Goal: Book appointment/travel/reservation

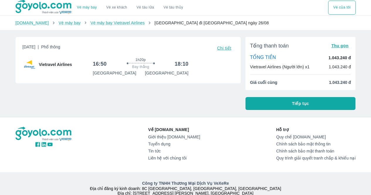
scroll to position [1, 0]
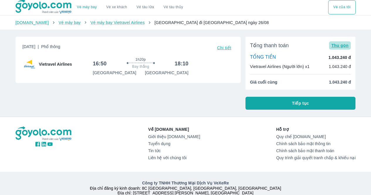
click at [342, 47] on span "Thu gọn" at bounding box center [340, 45] width 17 height 5
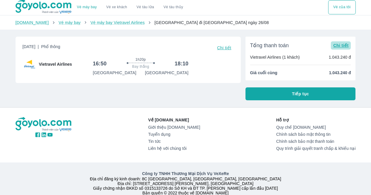
click at [342, 47] on span "Chi tiết" at bounding box center [341, 45] width 15 height 5
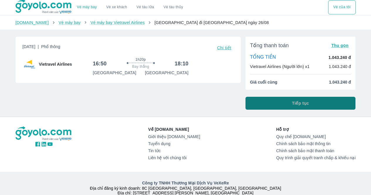
click at [329, 99] on button "Tiếp tục" at bounding box center [301, 103] width 110 height 13
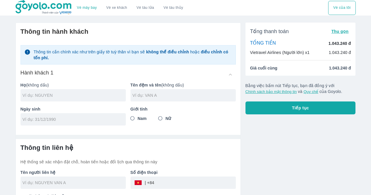
click at [115, 94] on input "text" at bounding box center [74, 95] width 103 height 6
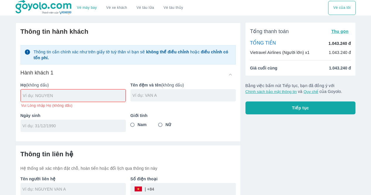
click at [159, 119] on div "Giới tính Nam Nữ" at bounding box center [181, 120] width 110 height 24
click at [163, 127] on input "Nữ" at bounding box center [160, 125] width 11 height 11
radio input "true"
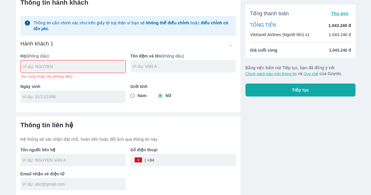
scroll to position [29, 0]
click at [154, 160] on div "​" at bounding box center [144, 160] width 20 height 0
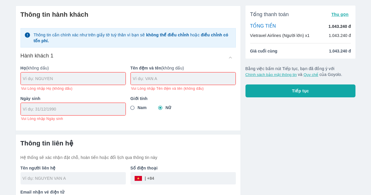
scroll to position [18, 0]
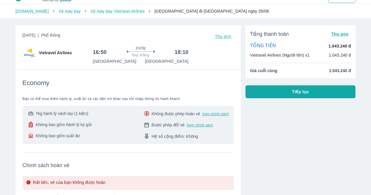
scroll to position [12, 0]
